Goal: Communication & Community: Ask a question

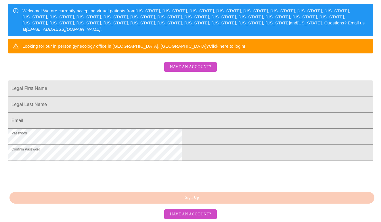
scroll to position [99, 0]
click at [204, 70] on span "Have an account?" at bounding box center [190, 67] width 41 height 7
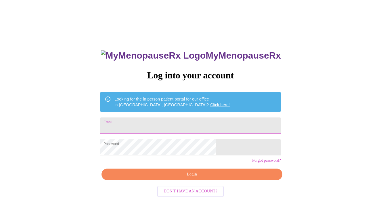
click at [176, 126] on input "Email" at bounding box center [190, 126] width 181 height 16
type input "[EMAIL_ADDRESS][DOMAIN_NAME]"
click at [180, 181] on button "Login" at bounding box center [191, 175] width 181 height 12
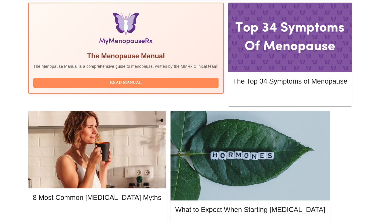
scroll to position [192, 0]
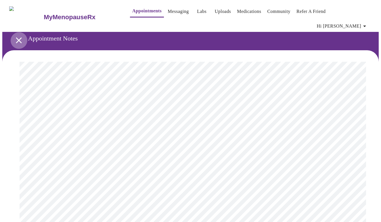
click at [16, 37] on icon "open drawer" at bounding box center [19, 40] width 6 height 6
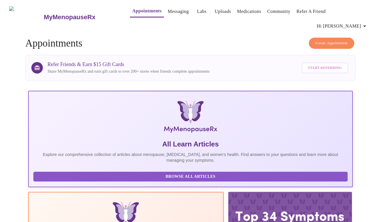
click at [137, 13] on link "Appointments" at bounding box center [146, 11] width 29 height 8
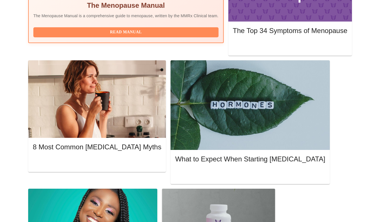
scroll to position [272, 0]
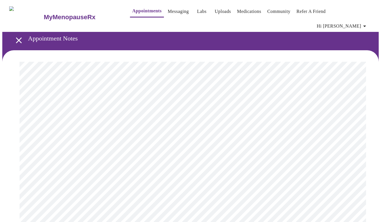
click at [346, 22] on span "Hi Jessica" at bounding box center [342, 26] width 51 height 8
click at [348, 43] on li "Log out" at bounding box center [355, 43] width 26 height 10
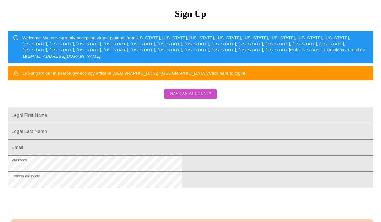
click at [201, 98] on span "Have an account?" at bounding box center [190, 94] width 41 height 7
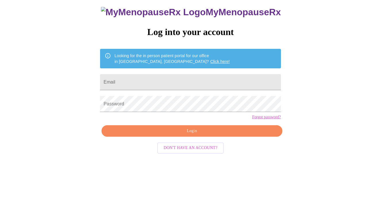
scroll to position [6, 0]
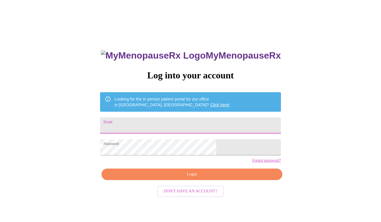
click at [189, 120] on input "Email" at bounding box center [190, 126] width 181 height 16
type input "jessicalangman@comcast.net"
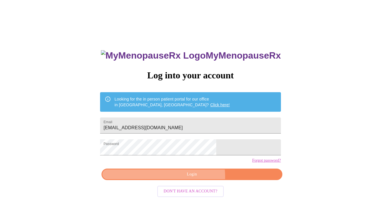
click at [195, 178] on span "Login" at bounding box center [191, 174] width 167 height 7
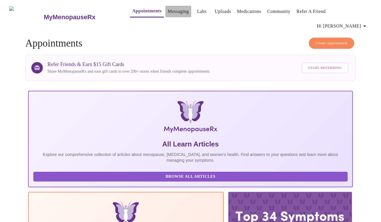
click at [169, 12] on link "Messaging" at bounding box center [178, 11] width 21 height 8
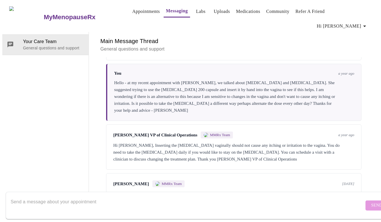
scroll to position [118, 0]
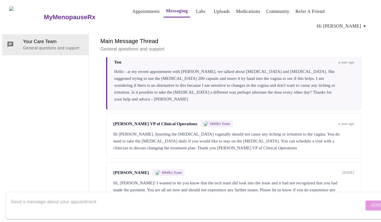
click at [150, 202] on textarea "Send a message about your appointment" at bounding box center [187, 205] width 353 height 18
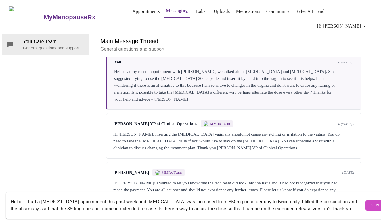
scroll to position [4, 0]
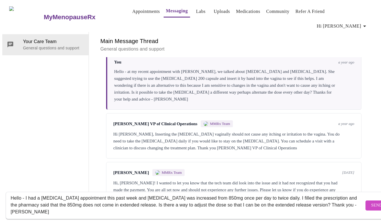
type textarea "Hello - I had a weight management appointment this past week and Metformin was …"
click at [365, 201] on button "Send" at bounding box center [376, 206] width 22 height 10
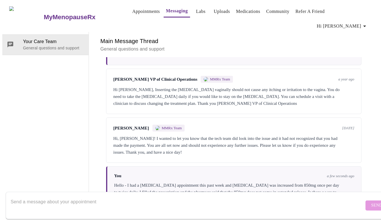
scroll to position [167, 0]
